Goal: Check status: Check status

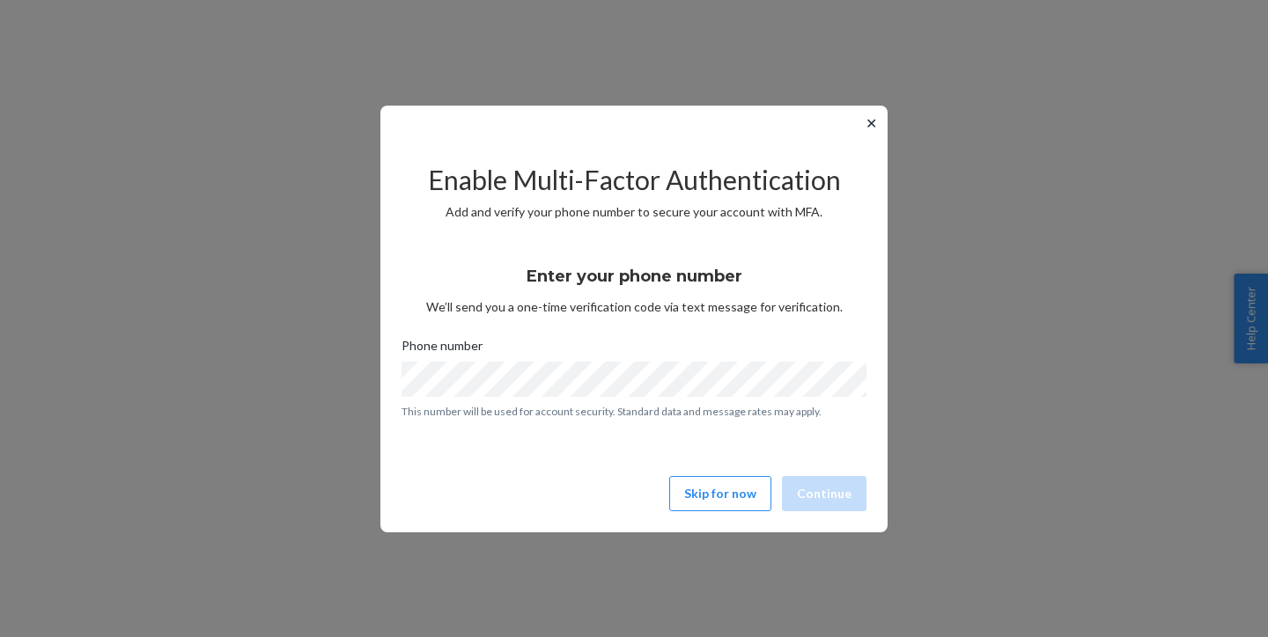
click at [862, 132] on button "✕" at bounding box center [871, 123] width 18 height 21
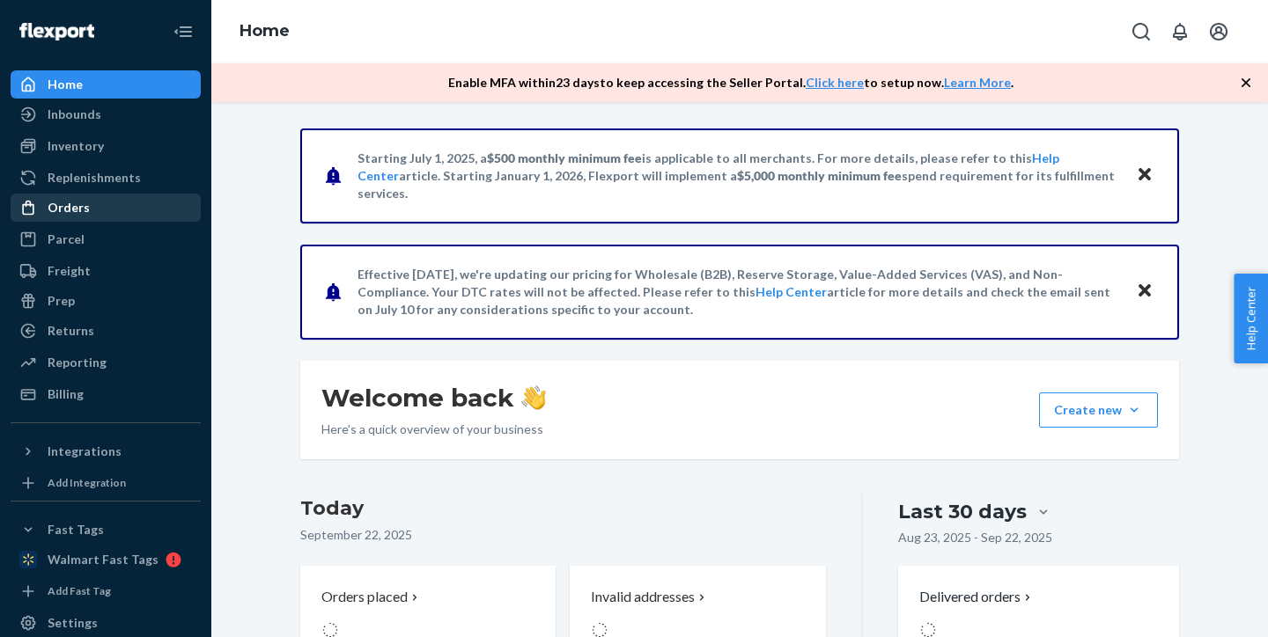
click at [75, 212] on div "Orders" at bounding box center [69, 208] width 42 height 18
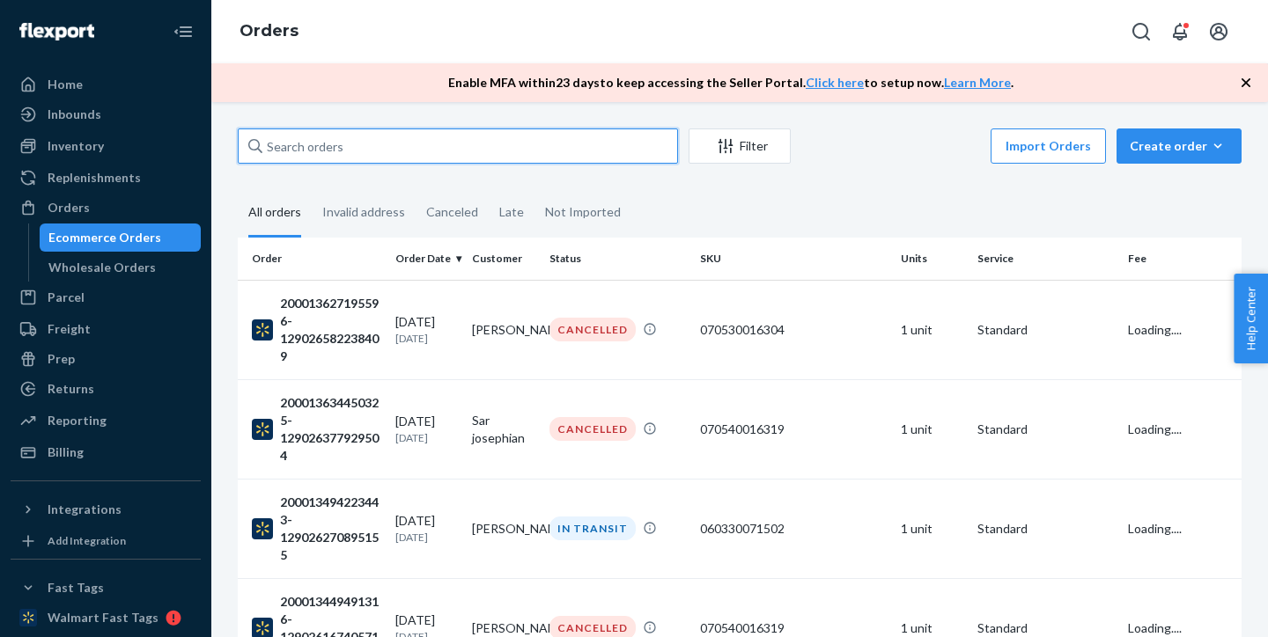
click at [328, 152] on input "text" at bounding box center [458, 146] width 440 height 35
paste input "070540016319"
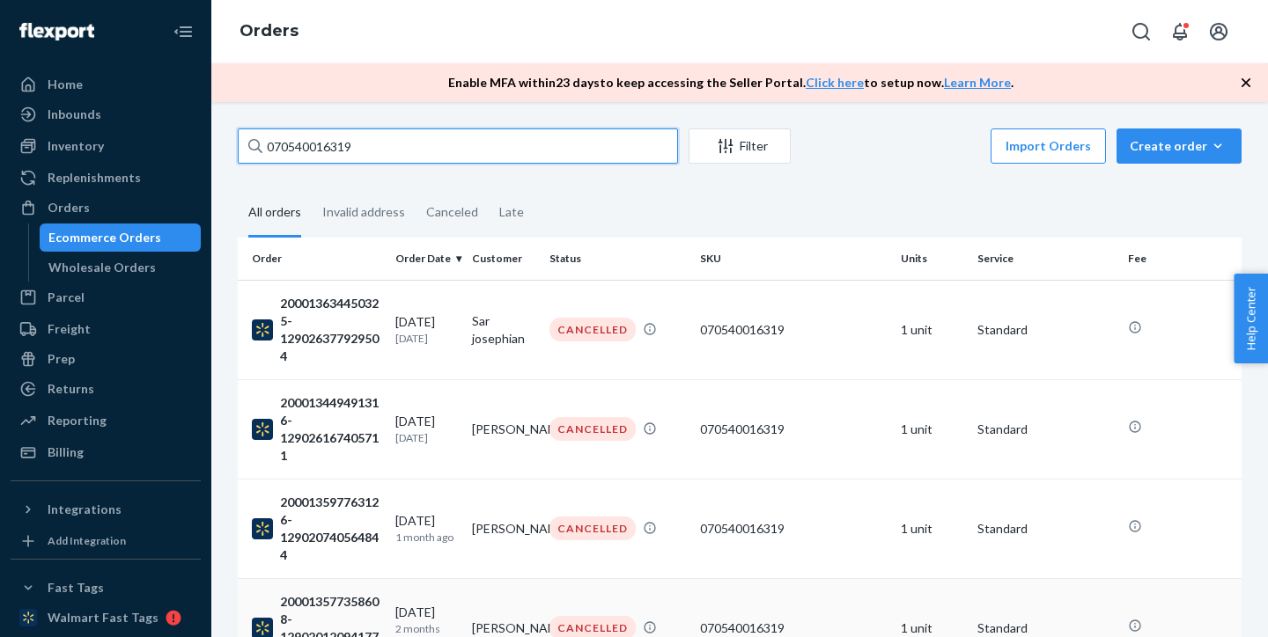
type input "070540016319"
